Goal: Information Seeking & Learning: Learn about a topic

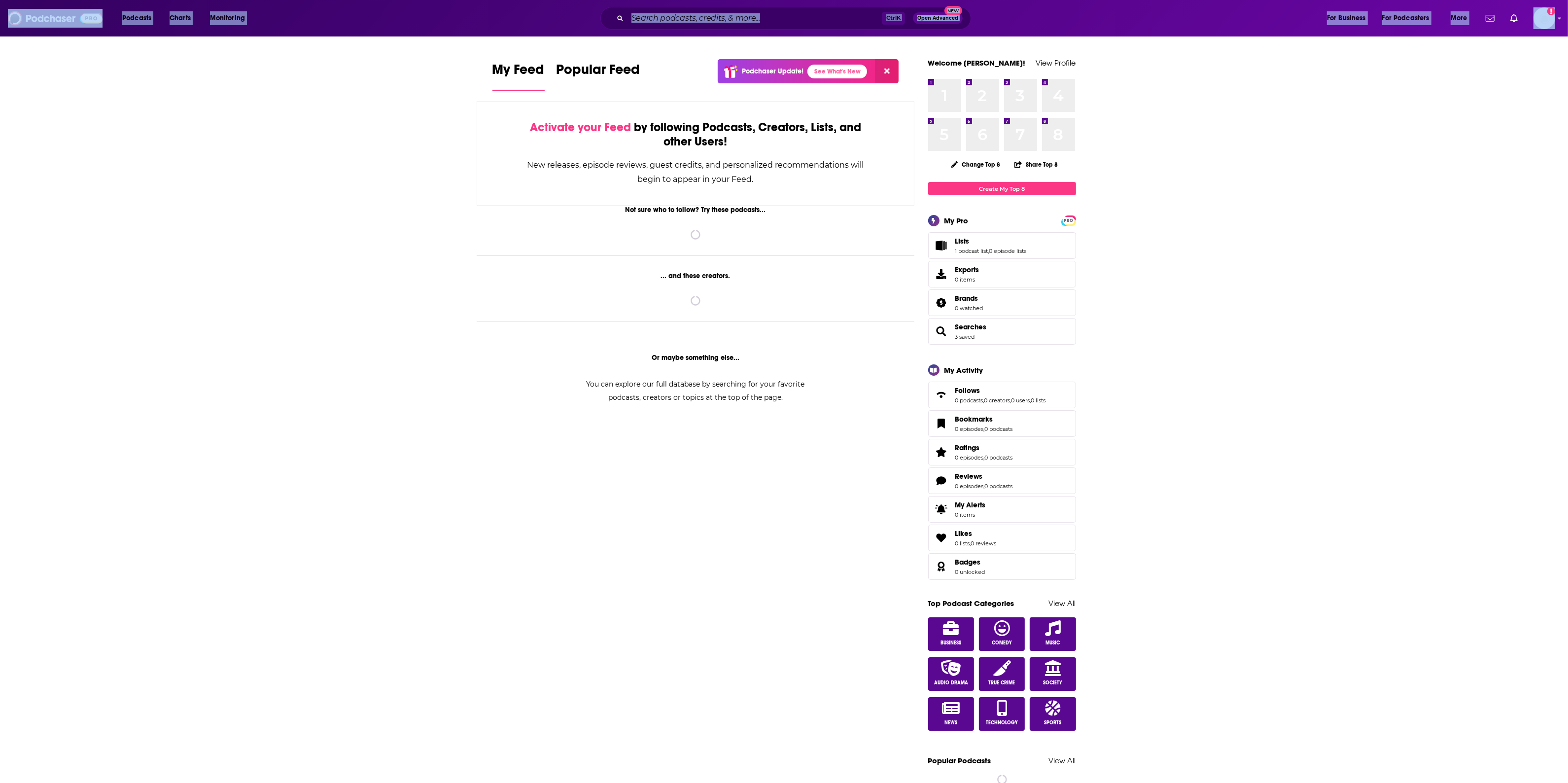
click at [760, 25] on input "Search podcasts, credits, & more..." at bounding box center [755, 18] width 255 height 16
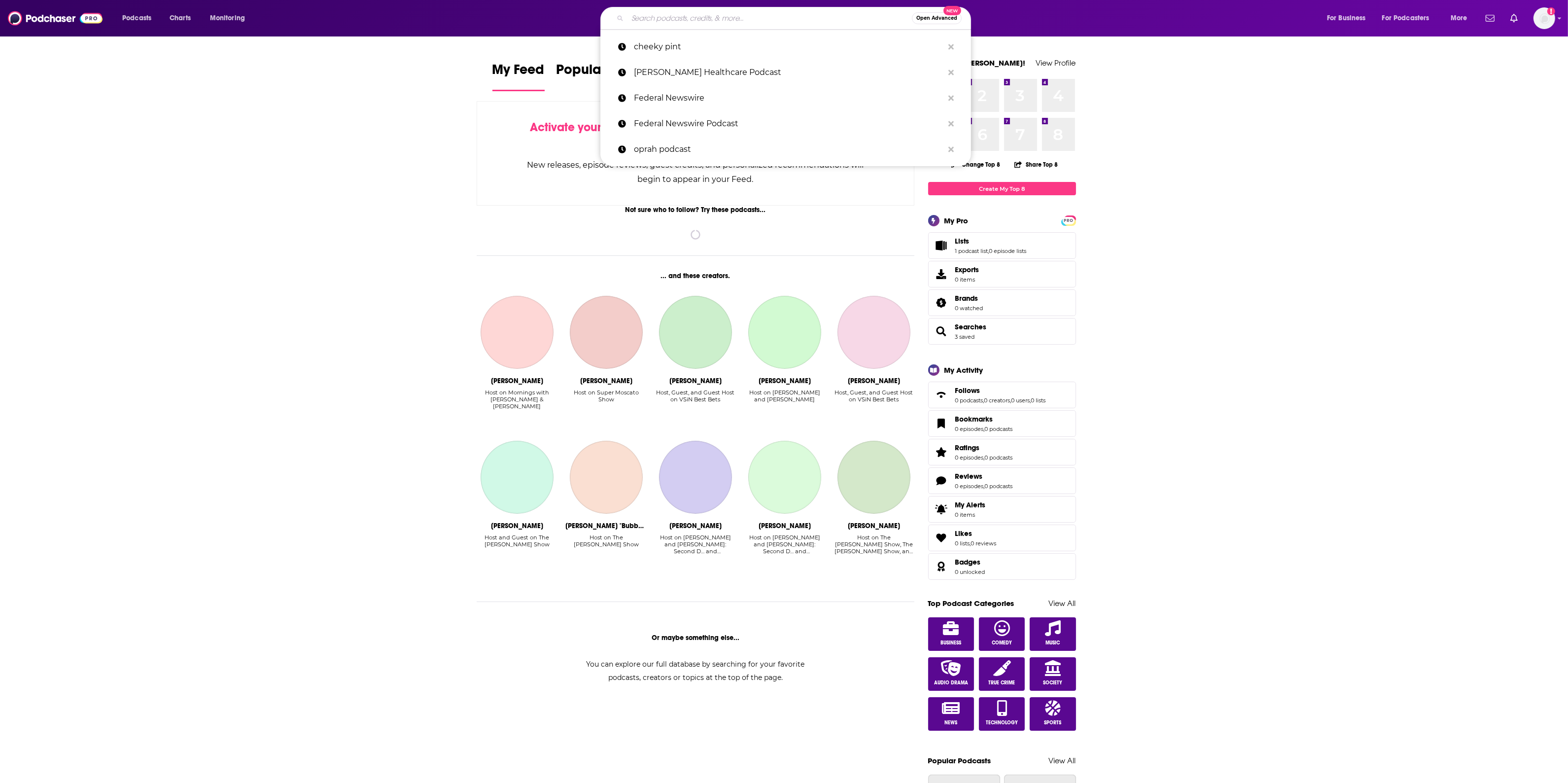
click at [735, 19] on input "Search podcasts, credits, & more..." at bounding box center [770, 18] width 285 height 16
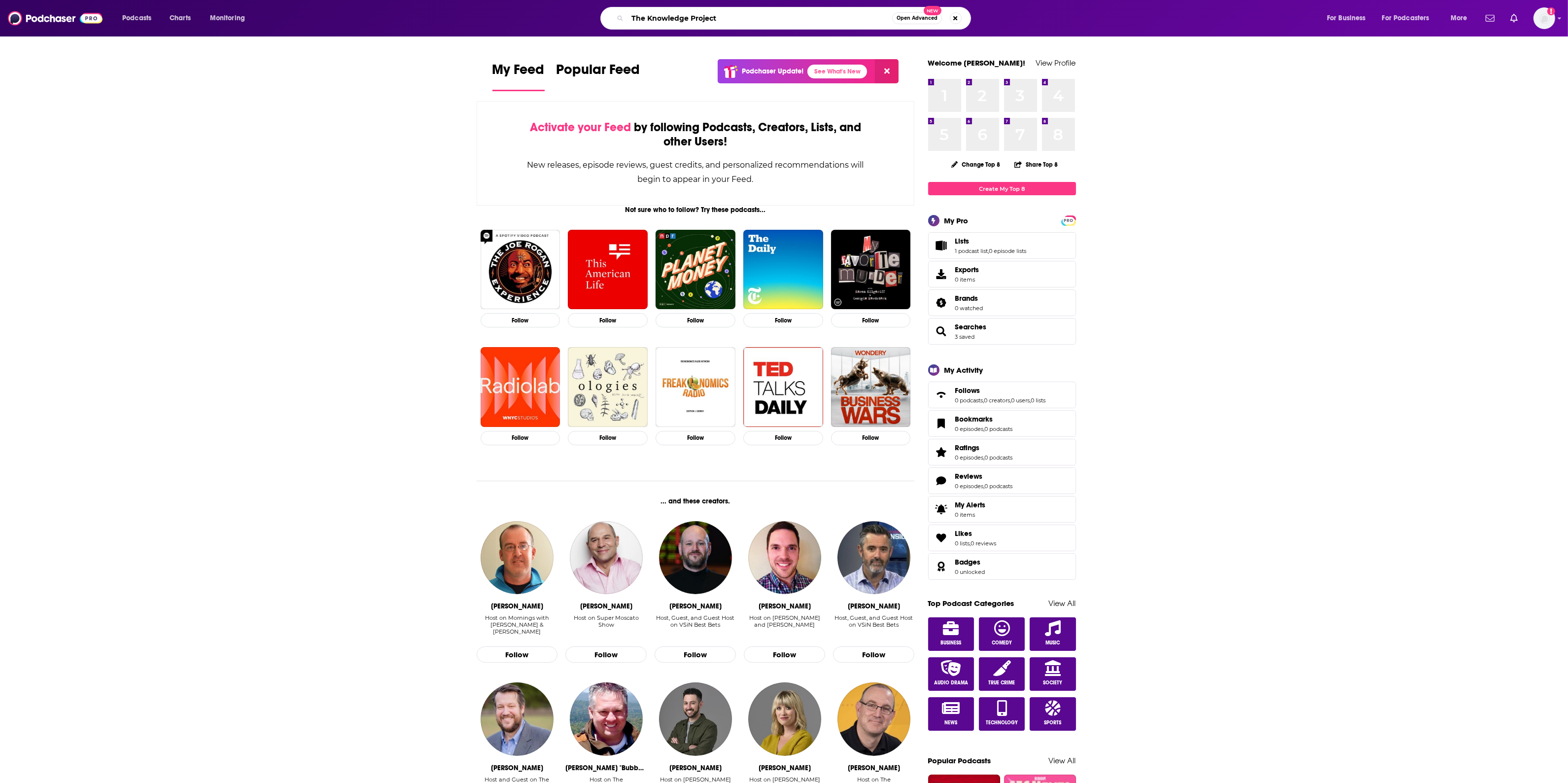
type input "The Knowledge Project"
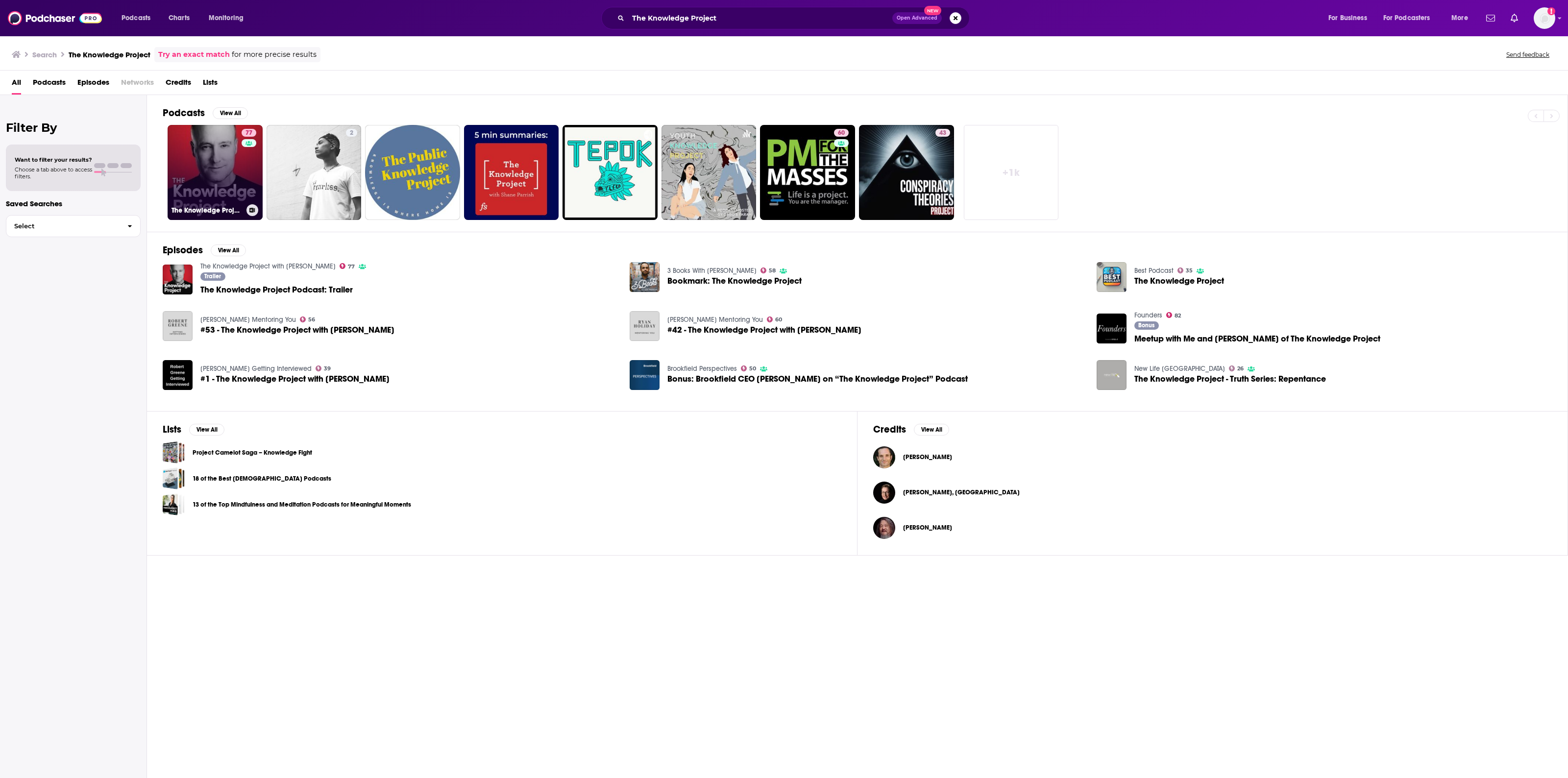
click at [206, 167] on link "77 The Knowledge Project with [PERSON_NAME]" at bounding box center [215, 172] width 95 height 95
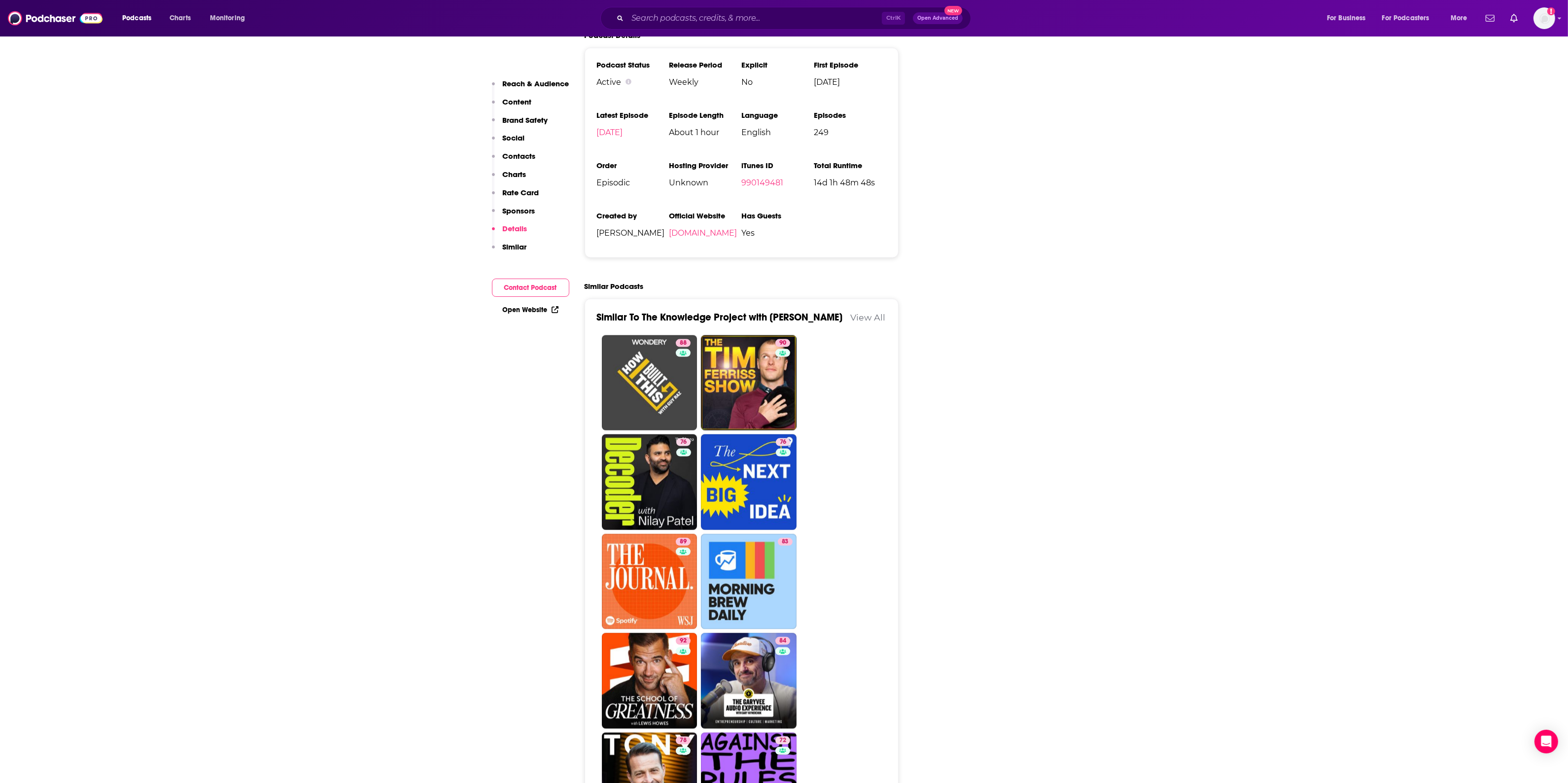
scroll to position [2096, 0]
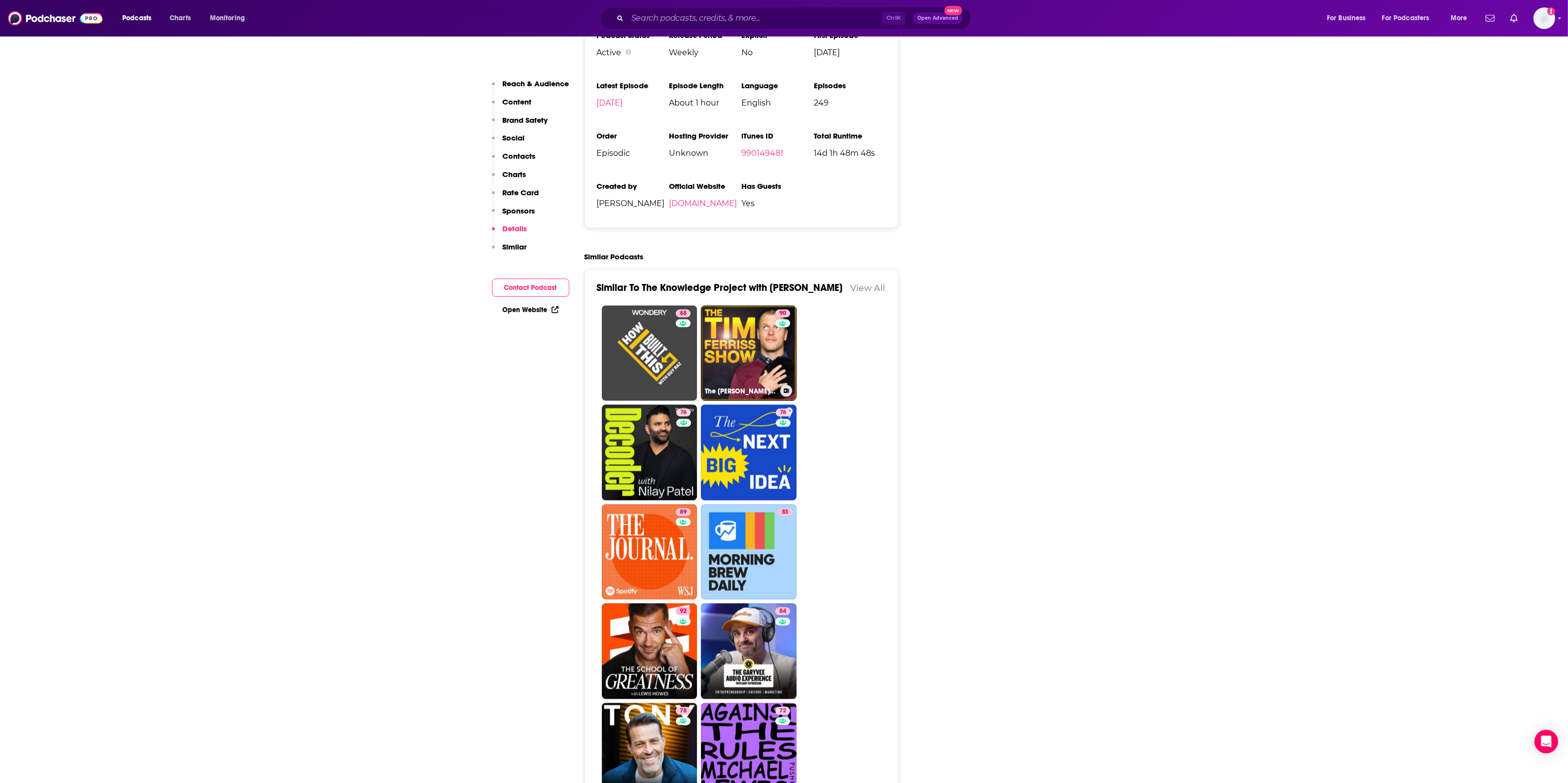
drag, startPoint x: 746, startPoint y: 301, endPoint x: 1005, endPoint y: 350, distance: 263.6
click at [746, 306] on link "90 The [PERSON_NAME] Show" at bounding box center [748, 353] width 95 height 95
type input "[URL][DOMAIN_NAME][PERSON_NAME]"
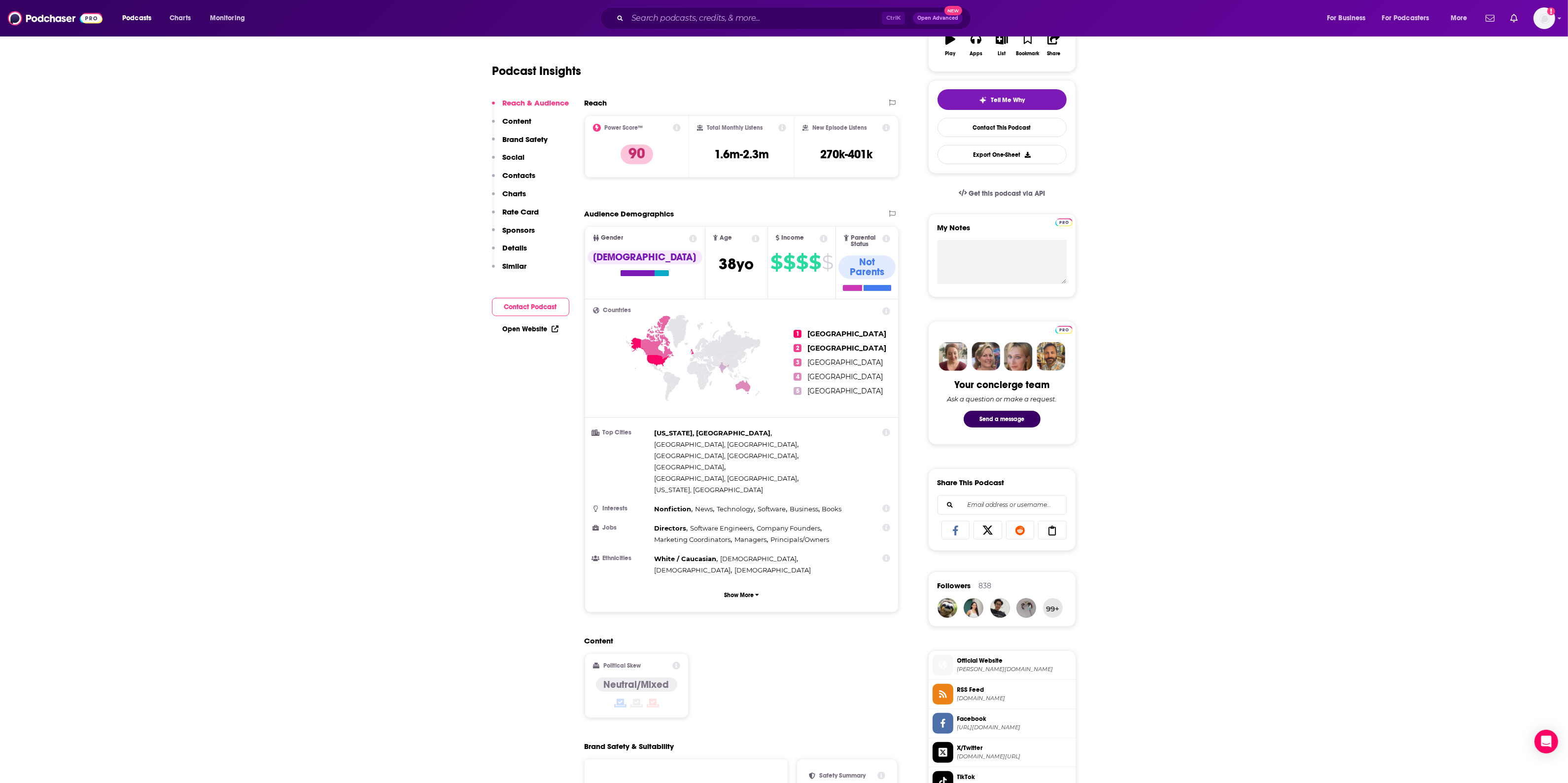
scroll to position [247, 0]
